Goal: Complete application form: Complete application form

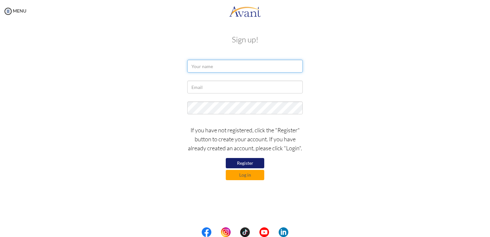
click at [211, 67] on input "text" at bounding box center [244, 66] width 115 height 13
click at [150, 91] on div at bounding box center [244, 89] width 375 height 16
click at [246, 161] on button "Register" at bounding box center [245, 163] width 38 height 10
click at [245, 163] on button "Register" at bounding box center [245, 163] width 38 height 10
click at [212, 69] on input "text" at bounding box center [244, 66] width 115 height 13
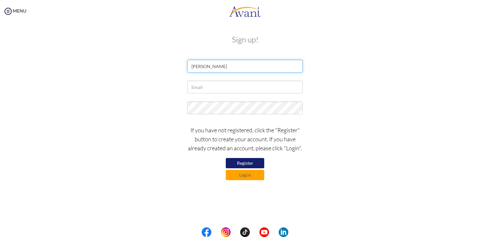
type input "[PERSON_NAME]"
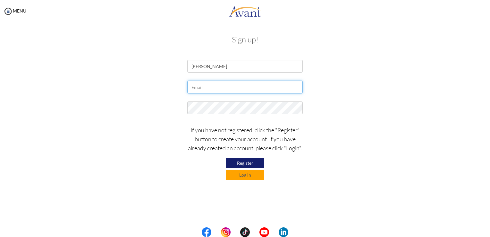
click at [206, 87] on input "text" at bounding box center [244, 87] width 115 height 13
type input "[EMAIL_ADDRESS][DOMAIN_NAME]"
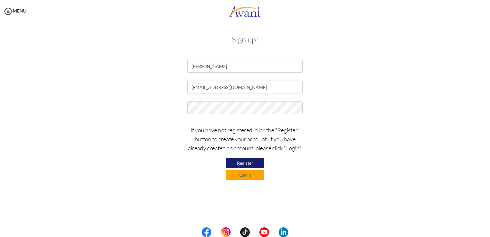
click at [248, 161] on button "Register" at bounding box center [245, 163] width 38 height 10
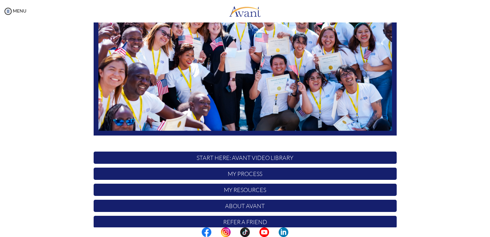
scroll to position [119, 0]
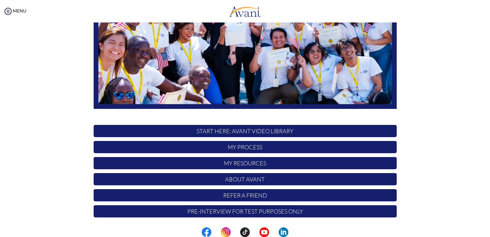
click at [269, 130] on p "START HERE: Avant Video Library" at bounding box center [245, 131] width 303 height 12
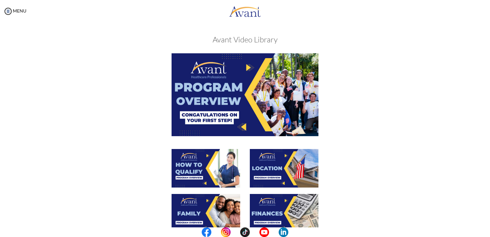
click at [234, 87] on img at bounding box center [245, 94] width 147 height 82
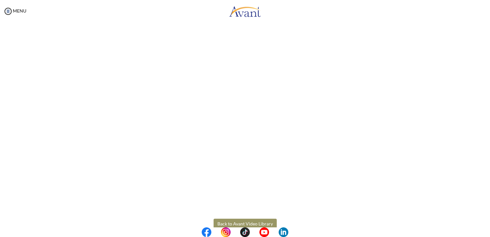
scroll to position [66, 0]
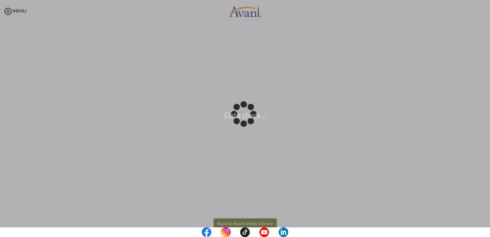
click at [250, 223] on body "Data check... Maintenance break. Please come back in 2 hours. MENU My Status Wh…" at bounding box center [245, 118] width 490 height 237
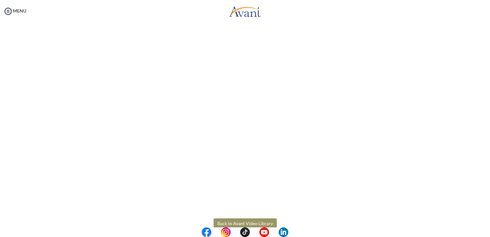
click at [257, 224] on button "Back to Avant Video Library" at bounding box center [245, 223] width 63 height 10
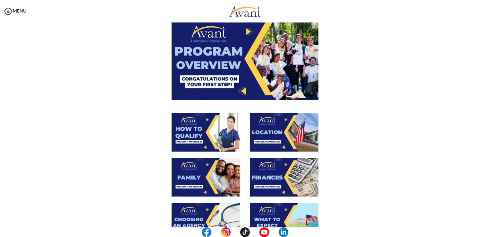
scroll to position [36, 0]
click at [259, 130] on img at bounding box center [284, 132] width 69 height 38
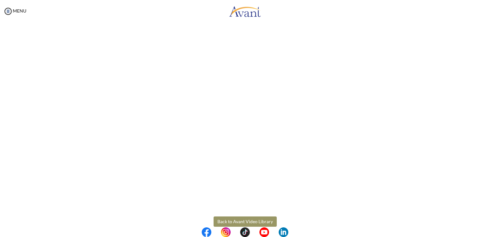
scroll to position [70, 0]
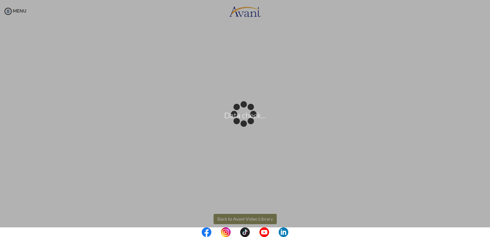
click at [249, 216] on body "Data check... Maintenance break. Please come back in 2 hours. MENU My Status Wh…" at bounding box center [245, 118] width 490 height 237
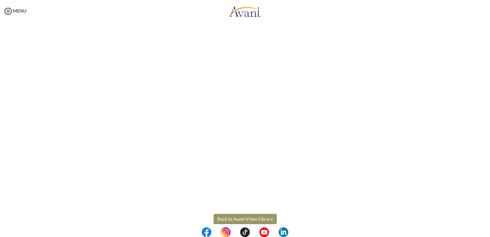
click at [249, 220] on button "Back to Avant Video Library" at bounding box center [245, 219] width 63 height 10
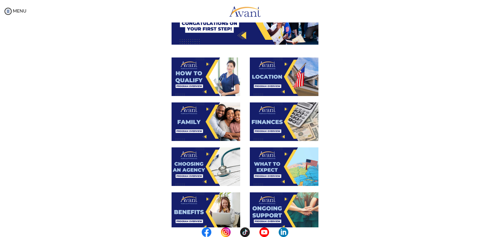
scroll to position [92, 0]
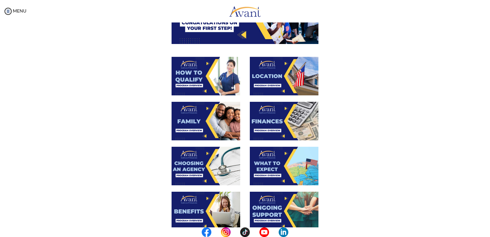
click at [182, 168] on img at bounding box center [206, 166] width 69 height 38
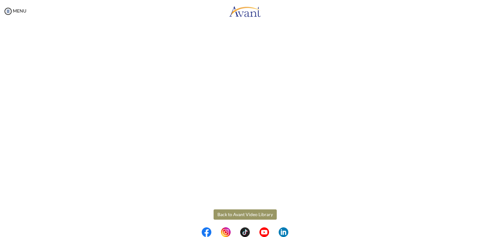
scroll to position [147, 0]
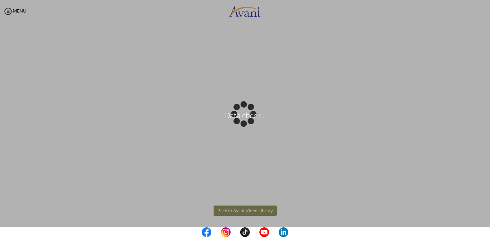
click at [234, 209] on body "Data check... Maintenance break. Please come back in 2 hours. MENU My Status Wh…" at bounding box center [245, 118] width 490 height 237
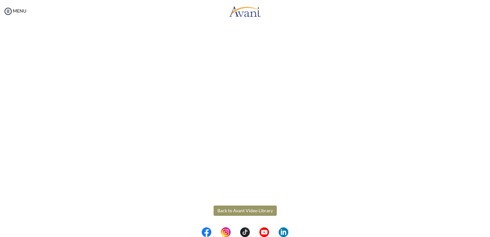
click at [248, 212] on button "Back to Avant Video Library" at bounding box center [245, 210] width 63 height 10
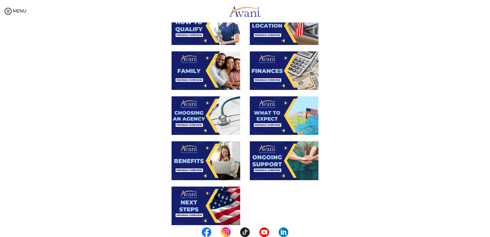
scroll to position [143, 0]
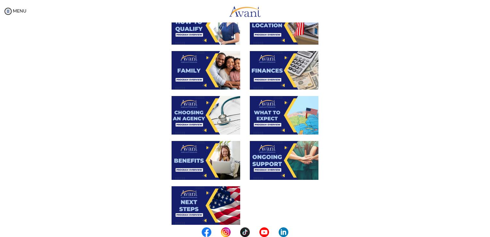
click at [186, 161] on img at bounding box center [206, 160] width 69 height 38
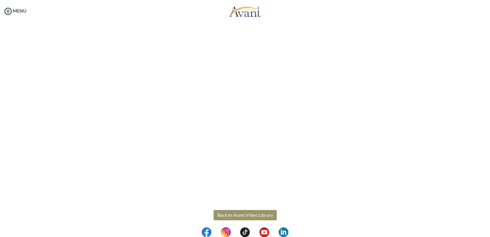
scroll to position [147, 0]
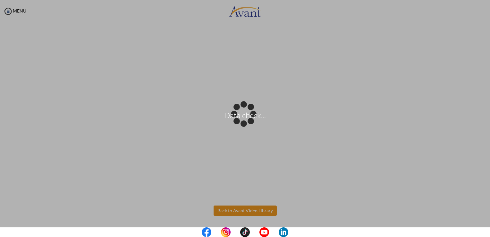
click at [236, 209] on body "Data check... Maintenance break. Please come back in 2 hours. MENU My Status Wh…" at bounding box center [245, 118] width 490 height 237
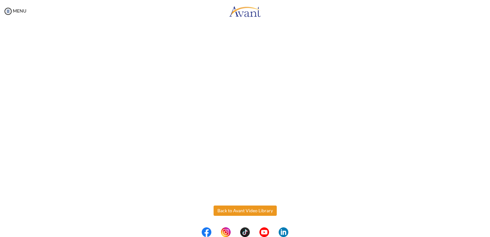
click at [236, 209] on button "Back to Avant Video Library" at bounding box center [245, 210] width 63 height 10
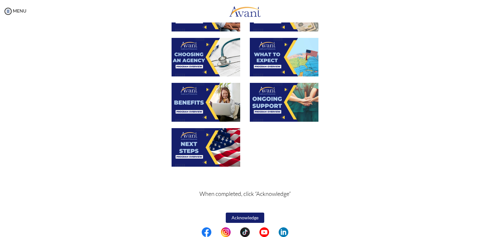
scroll to position [201, 0]
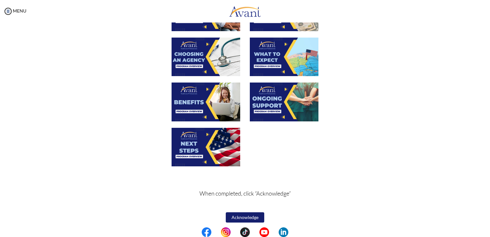
click at [195, 142] on img at bounding box center [206, 147] width 69 height 38
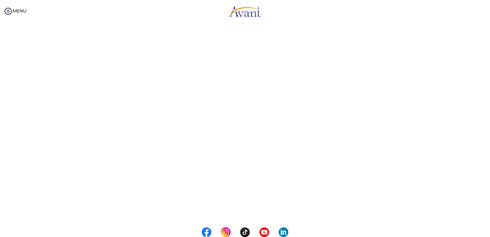
scroll to position [147, 0]
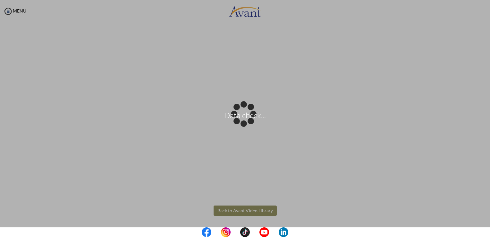
click at [239, 209] on body "Data check... Maintenance break. Please come back in 2 hours. MENU My Status Wh…" at bounding box center [245, 118] width 490 height 237
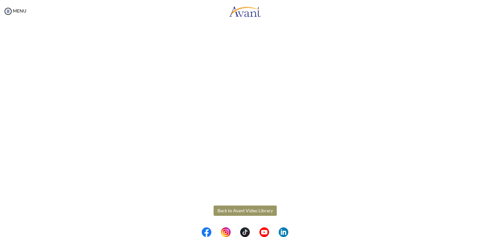
click at [239, 209] on button "Back to Avant Video Library" at bounding box center [245, 210] width 63 height 10
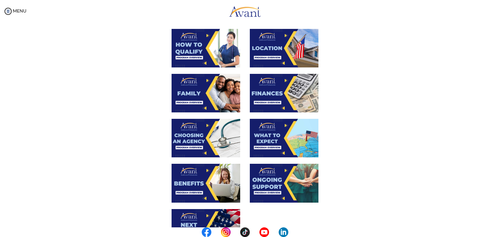
scroll to position [121, 0]
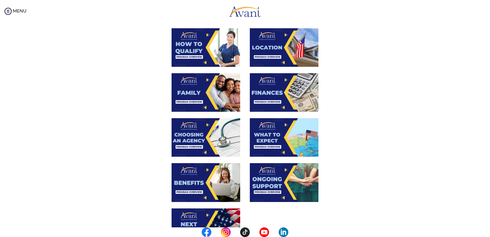
click at [272, 89] on img at bounding box center [284, 92] width 69 height 38
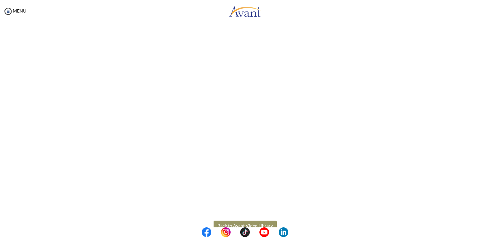
scroll to position [78, 0]
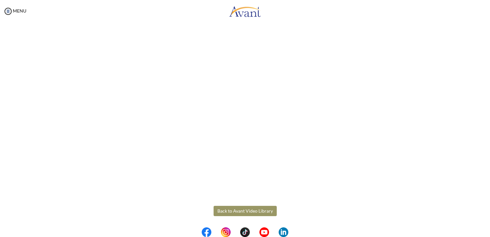
click at [251, 213] on body "Maintenance break. Please come back in 2 hours. MENU My Status What is the next…" at bounding box center [245, 118] width 490 height 237
click at [259, 215] on button "Back to Avant Video Library" at bounding box center [245, 211] width 63 height 10
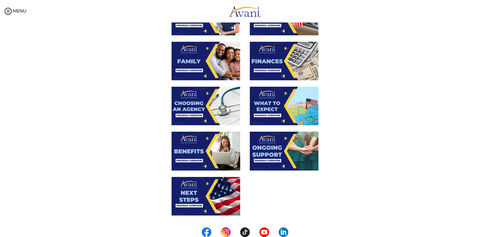
scroll to position [204, 0]
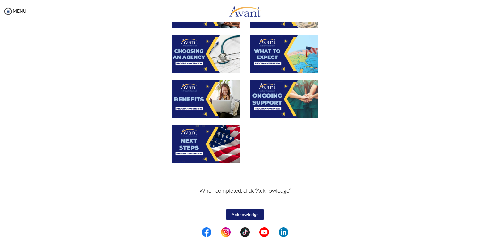
click at [243, 212] on button "Acknowledge" at bounding box center [245, 214] width 38 height 10
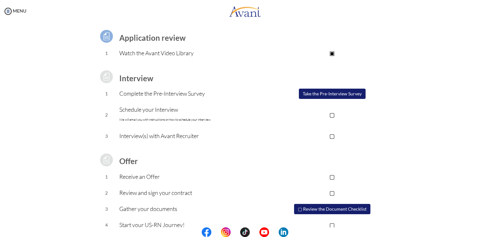
scroll to position [55, 0]
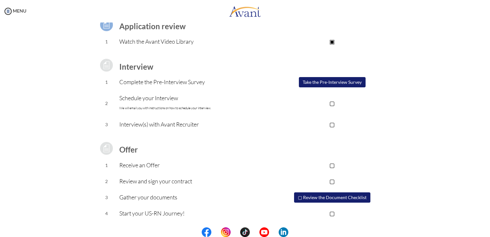
click at [328, 81] on button "Take the Pre-Interview Survey" at bounding box center [332, 82] width 67 height 10
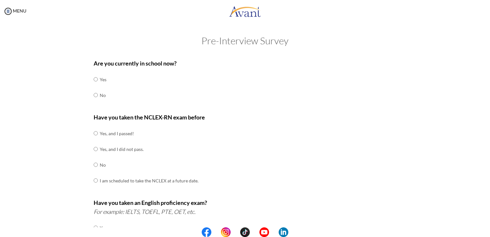
click at [90, 96] on div "Are you currently in school now? Yes No Have you taken the NCLEX-RN exam before…" at bounding box center [245, 224] width 313 height 339
click at [94, 95] on input "radio" at bounding box center [96, 95] width 4 height 13
radio input "true"
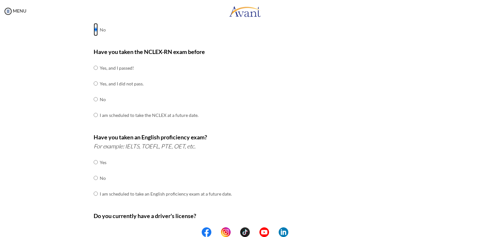
scroll to position [68, 0]
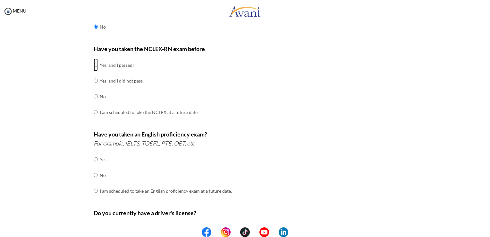
click at [94, 64] on input "radio" at bounding box center [96, 64] width 4 height 13
radio input "true"
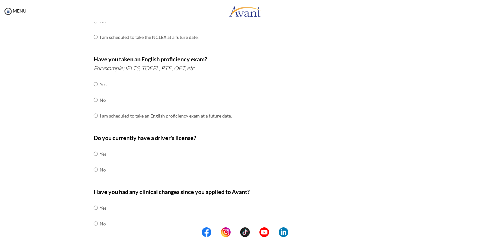
scroll to position [156, 0]
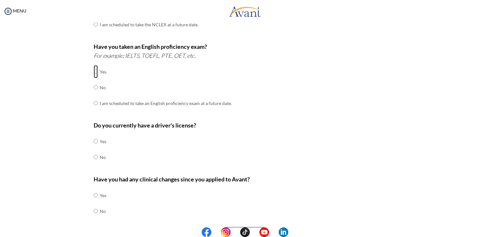
click at [94, 72] on input "radio" at bounding box center [96, 71] width 4 height 13
radio input "true"
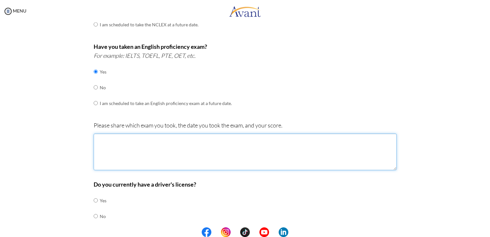
click at [126, 141] on textarea at bounding box center [245, 151] width 303 height 37
click at [140, 140] on textarea at bounding box center [245, 151] width 303 height 37
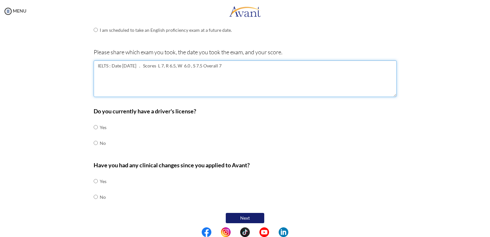
scroll to position [232, 0]
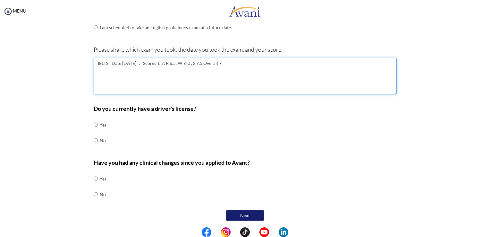
type textarea "IELTS : Date 20-04-2023 . Scores L 7, R 6.5, W 6.0 , S 7.5 Overall 7"
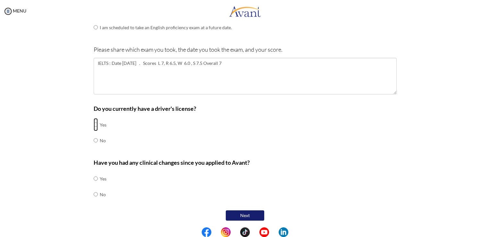
click at [94, 125] on input "radio" at bounding box center [96, 124] width 4 height 13
radio input "true"
click at [94, 194] on input "radio" at bounding box center [96, 194] width 4 height 13
radio input "true"
click at [239, 214] on button "Next" at bounding box center [245, 215] width 38 height 10
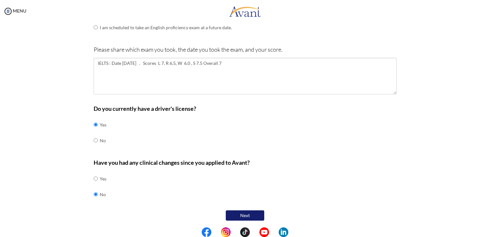
scroll to position [13, 0]
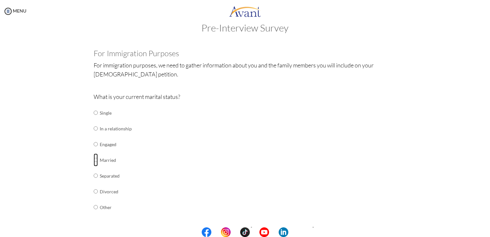
click at [94, 161] on input "radio" at bounding box center [96, 159] width 4 height 13
radio input "true"
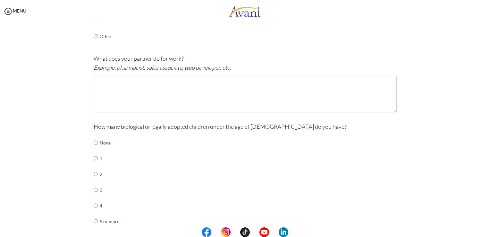
scroll to position [184, 0]
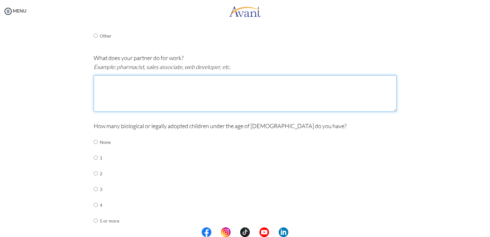
click at [128, 85] on textarea at bounding box center [245, 93] width 303 height 37
type textarea "N"
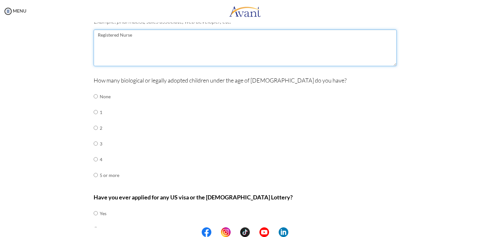
scroll to position [230, 0]
type textarea "Registered Nurse"
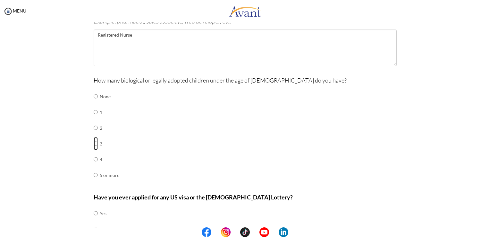
click at [94, 143] on input "radio" at bounding box center [96, 143] width 4 height 13
radio input "true"
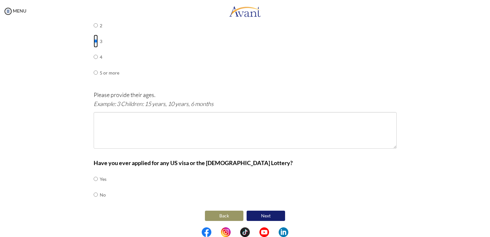
scroll to position [332, 0]
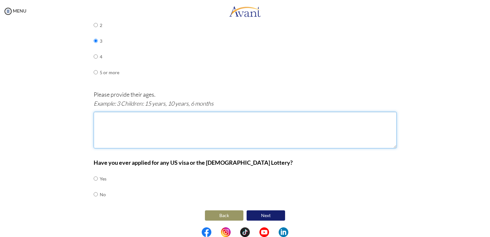
click at [111, 117] on textarea at bounding box center [245, 130] width 303 height 37
type textarea "9 years, 7 years and 6 months"
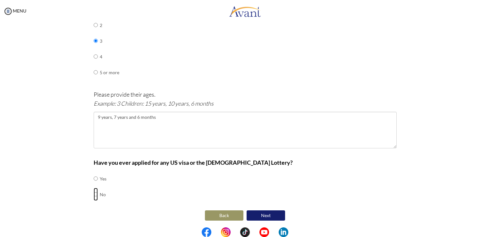
click at [94, 192] on input "radio" at bounding box center [96, 194] width 4 height 13
radio input "true"
click at [264, 212] on button "Next" at bounding box center [266, 215] width 38 height 10
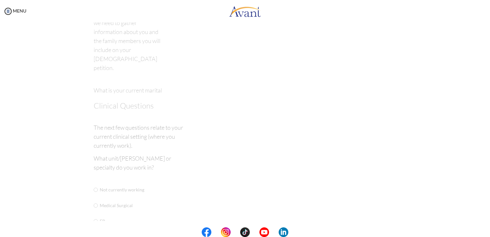
scroll to position [13, 0]
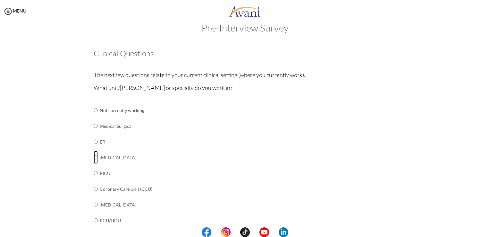
click at [94, 158] on input "radio" at bounding box center [96, 157] width 4 height 13
radio input "true"
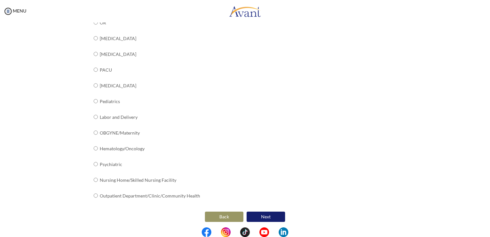
scroll to position [227, 0]
click at [266, 210] on button "Next" at bounding box center [266, 215] width 38 height 10
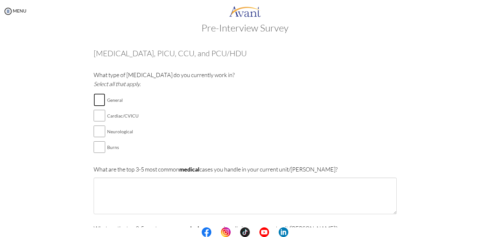
click at [96, 98] on input "checkbox" at bounding box center [100, 99] width 12 height 13
checkbox input "true"
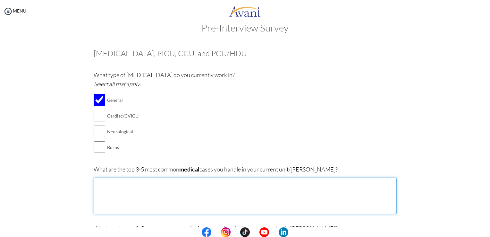
click at [124, 184] on textarea at bounding box center [245, 195] width 303 height 37
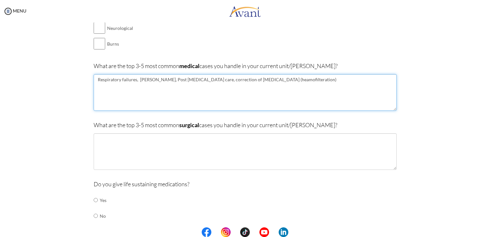
scroll to position [119, 0]
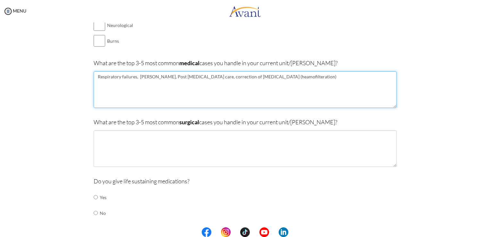
type textarea "Respiratory failures, AKI, Post cardiac arrest care, correction of electrolyte …"
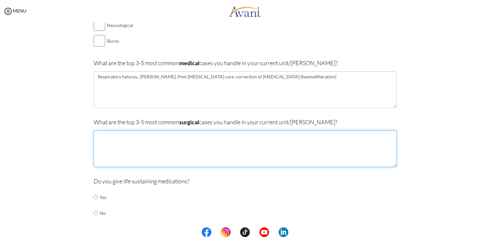
click at [171, 144] on textarea at bounding box center [245, 148] width 303 height 37
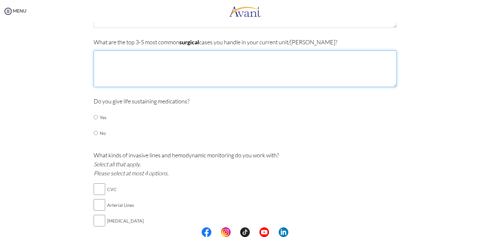
scroll to position [200, 0]
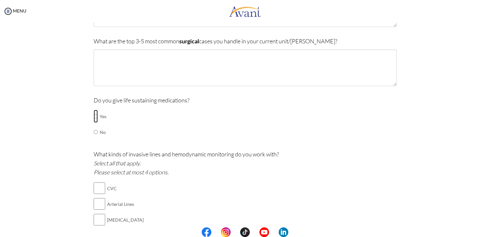
click at [94, 116] on input "radio" at bounding box center [96, 116] width 4 height 13
radio input "true"
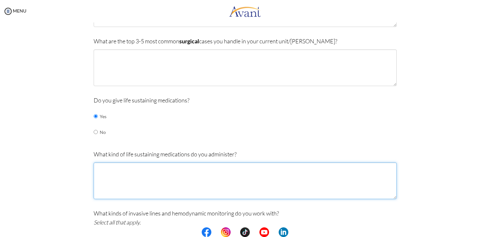
click at [141, 174] on textarea at bounding box center [245, 180] width 303 height 37
type textarea "noradrenaline, adrenaline, vasopressin, metaraminol, insulin,"
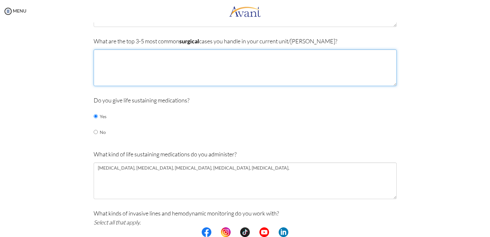
click at [153, 53] on textarea at bounding box center [245, 67] width 303 height 37
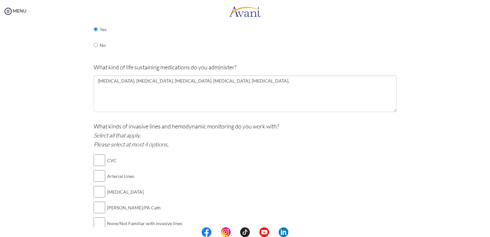
scroll to position [290, 0]
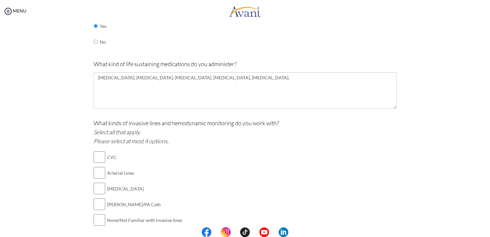
type textarea "Percutanous tracheostomy, chest tube insertion, Management of critical patients…"
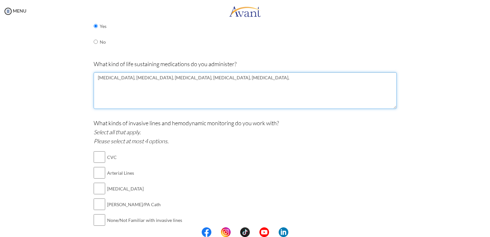
click at [219, 75] on textarea "noradrenaline, adrenaline, vasopressin, metaraminol, insulin," at bounding box center [245, 90] width 303 height 37
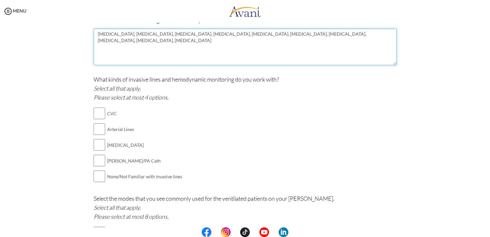
scroll to position [336, 0]
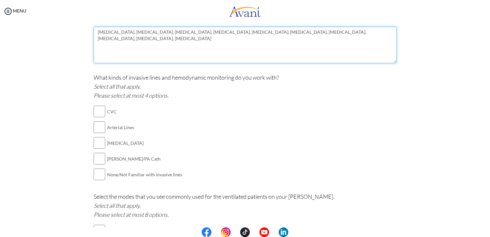
type textarea "noradrenaline, adrenaline, vasopressin, metaraminol, insulin, dobutamine, remif…"
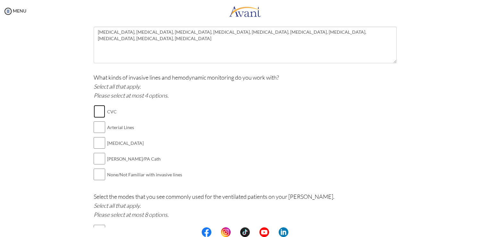
click at [98, 108] on input "checkbox" at bounding box center [100, 111] width 12 height 13
checkbox input "true"
click at [99, 126] on input "checkbox" at bounding box center [100, 127] width 12 height 13
checkbox input "true"
click at [98, 141] on input "checkbox" at bounding box center [100, 142] width 12 height 13
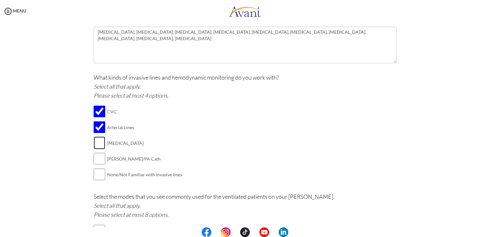
checkbox input "true"
click at [95, 157] on input "checkbox" at bounding box center [100, 158] width 12 height 13
checkbox input "true"
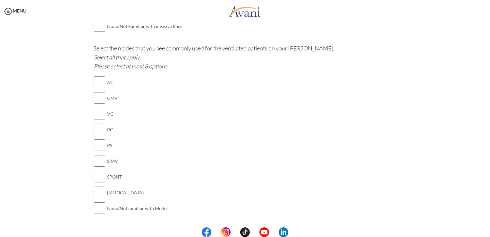
scroll to position [484, 0]
click at [98, 159] on input "checkbox" at bounding box center [100, 160] width 12 height 13
checkbox input "true"
click at [97, 170] on input "checkbox" at bounding box center [100, 176] width 12 height 13
checkbox input "true"
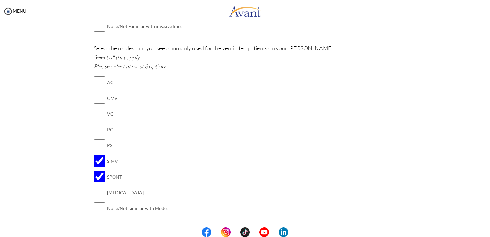
click at [105, 188] on td at bounding box center [106, 192] width 2 height 16
click at [100, 147] on input "checkbox" at bounding box center [100, 145] width 12 height 13
checkbox input "true"
click at [95, 129] on input "checkbox" at bounding box center [100, 129] width 12 height 13
checkbox input "true"
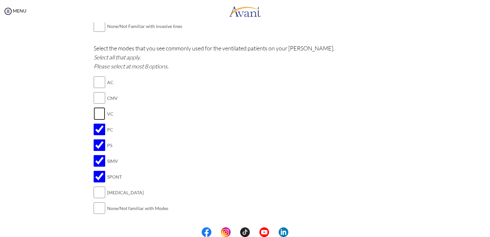
click at [94, 109] on input "checkbox" at bounding box center [100, 113] width 12 height 13
checkbox input "true"
click at [97, 192] on input "checkbox" at bounding box center [100, 192] width 12 height 13
checkbox input "true"
click at [97, 81] on input "checkbox" at bounding box center [100, 82] width 12 height 13
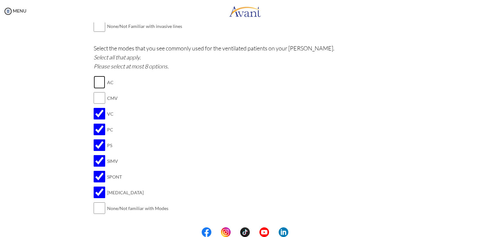
checkbox input "true"
click at [96, 91] on input "checkbox" at bounding box center [100, 97] width 12 height 13
checkbox input "true"
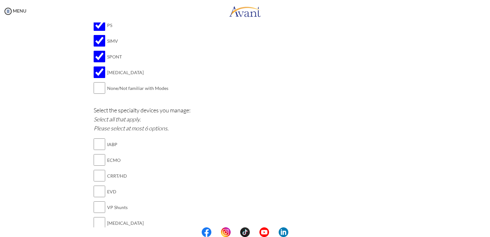
scroll to position [606, 0]
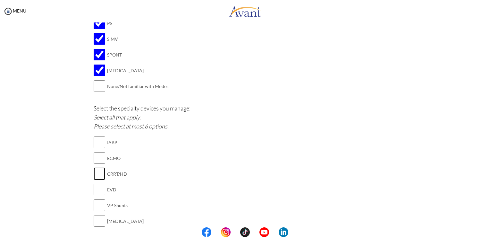
click at [98, 173] on input "checkbox" at bounding box center [100, 173] width 12 height 13
checkbox input "true"
click at [105, 222] on td at bounding box center [106, 221] width 2 height 16
click at [95, 217] on input "checkbox" at bounding box center [100, 220] width 12 height 13
checkbox input "true"
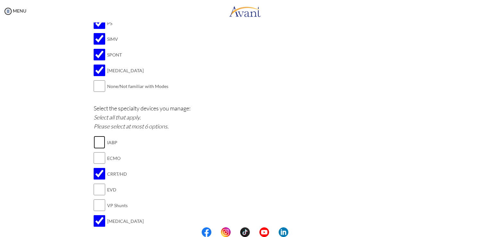
click at [94, 142] on input "checkbox" at bounding box center [100, 142] width 12 height 13
checkbox input "true"
click at [96, 155] on input "checkbox" at bounding box center [100, 157] width 12 height 13
checkbox input "true"
click at [98, 191] on input "checkbox" at bounding box center [100, 189] width 12 height 13
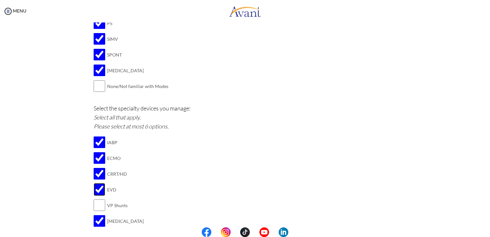
click at [98, 191] on input "checkbox" at bounding box center [100, 189] width 12 height 13
checkbox input "false"
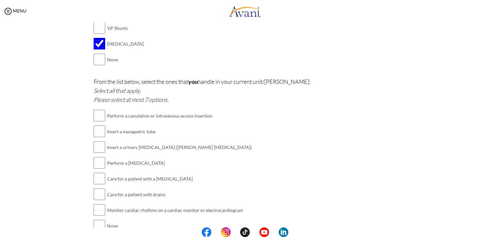
scroll to position [783, 0]
click at [94, 111] on input "checkbox" at bounding box center [100, 115] width 12 height 13
checkbox input "true"
click at [94, 129] on input "checkbox" at bounding box center [100, 130] width 12 height 13
checkbox input "true"
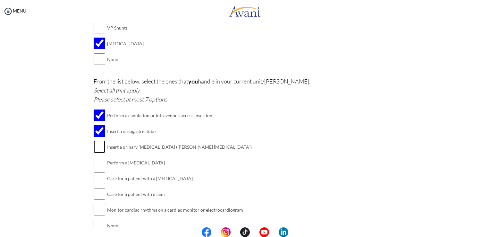
click at [100, 149] on input "checkbox" at bounding box center [100, 146] width 12 height 13
checkbox input "true"
click at [100, 164] on input "checkbox" at bounding box center [100, 162] width 12 height 13
checkbox input "true"
click at [96, 180] on input "checkbox" at bounding box center [100, 178] width 12 height 13
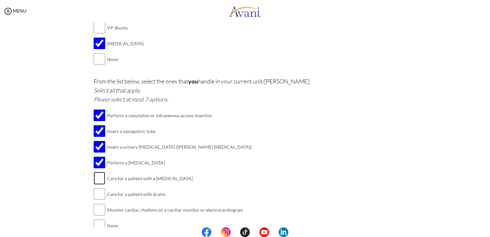
checkbox input "true"
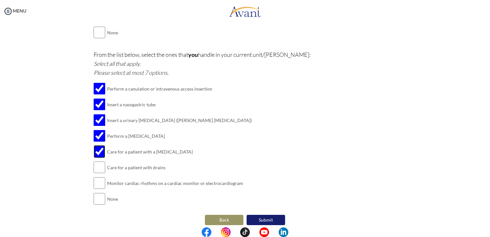
scroll to position [813, 0]
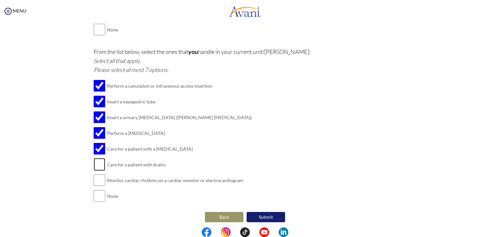
click at [100, 161] on input "checkbox" at bounding box center [100, 164] width 12 height 13
checkbox input "true"
click at [98, 175] on input "checkbox" at bounding box center [100, 180] width 12 height 13
checkbox input "true"
click at [258, 214] on button "Submit" at bounding box center [266, 217] width 38 height 10
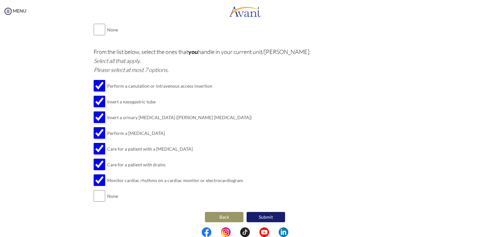
scroll to position [0, 0]
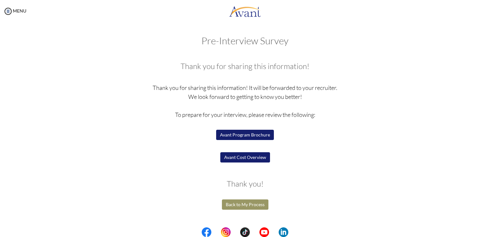
click at [246, 133] on button "Avant Program Brochure" at bounding box center [245, 135] width 58 height 10
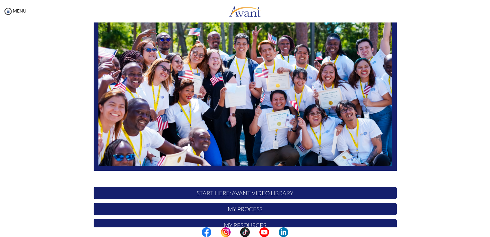
scroll to position [119, 0]
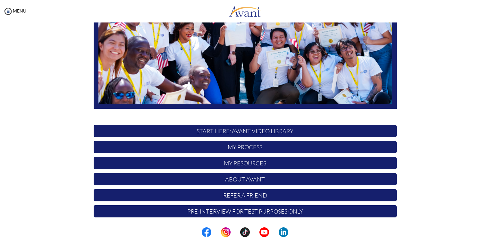
click at [246, 149] on p "My Process" at bounding box center [245, 147] width 303 height 12
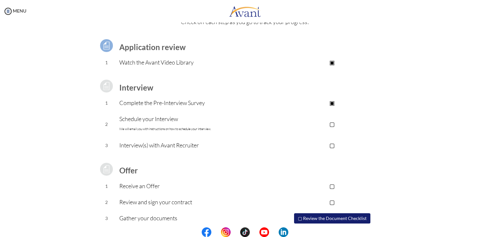
scroll to position [55, 0]
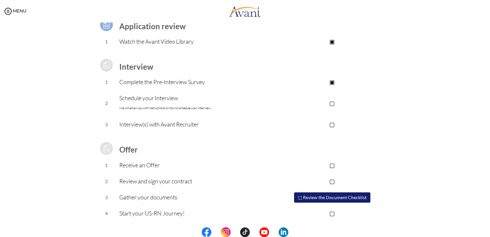
click at [356, 198] on button "▢ Review the Document Checklist" at bounding box center [332, 197] width 76 height 10
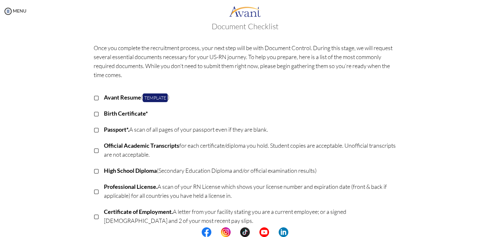
scroll to position [0, 0]
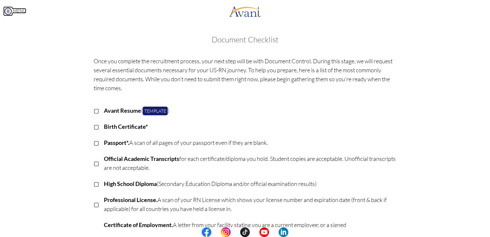
click at [4, 9] on img at bounding box center [8, 11] width 10 height 10
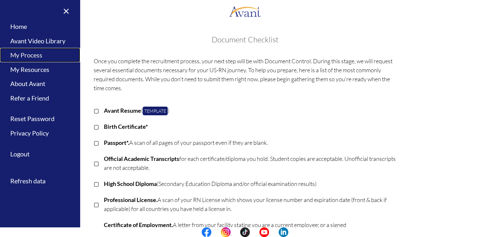
click at [36, 55] on link "My Process" at bounding box center [40, 55] width 80 height 14
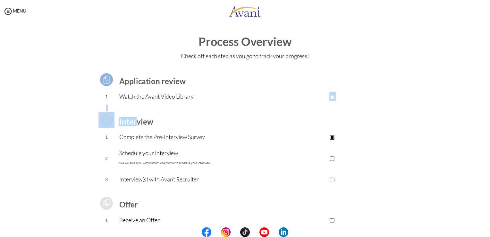
drag, startPoint x: 133, startPoint y: 124, endPoint x: 209, endPoint y: 103, distance: 79.2
click at [209, 103] on tbody "Application review 1 Watch the Avant Video Library ▣ Avant Video Library Interv…" at bounding box center [245, 170] width 303 height 212
click at [209, 103] on td "Watch the Avant Video Library" at bounding box center [193, 97] width 149 height 16
click at [212, 105] on td at bounding box center [193, 108] width 149 height 6
click at [106, 81] on img at bounding box center [106, 80] width 16 height 16
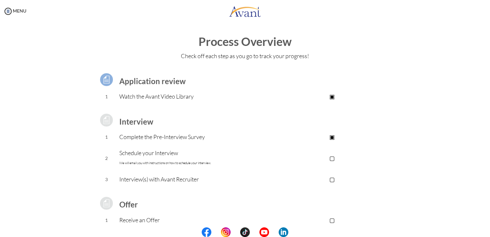
click at [324, 132] on p "▣" at bounding box center [332, 136] width 129 height 9
click at [333, 141] on p "▣" at bounding box center [332, 136] width 129 height 9
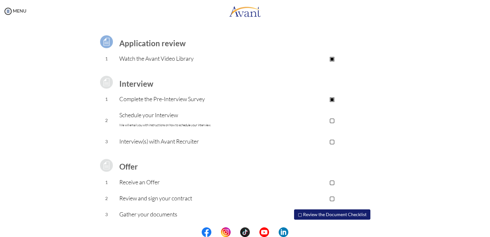
scroll to position [55, 0]
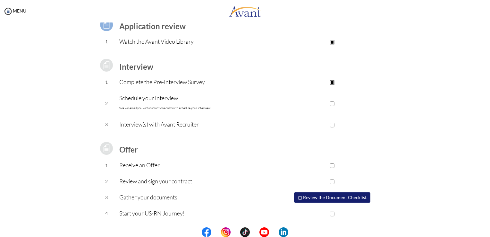
click at [163, 83] on p "Complete the Pre-Interview Survey" at bounding box center [193, 81] width 149 height 9
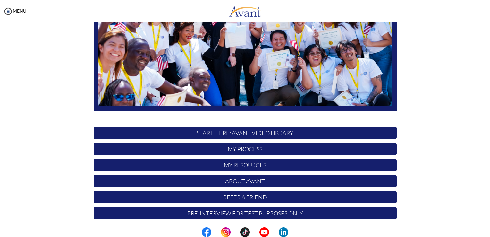
scroll to position [119, 0]
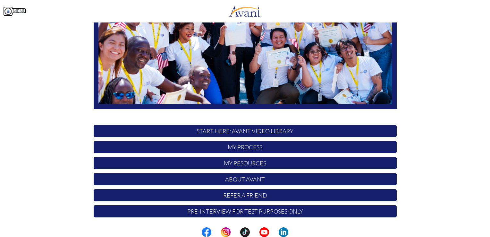
click at [10, 8] on img at bounding box center [8, 11] width 10 height 10
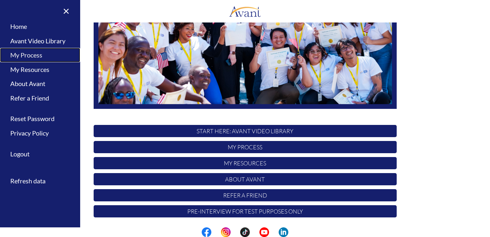
click at [26, 53] on link "My Process" at bounding box center [40, 55] width 80 height 14
